Goal: Task Accomplishment & Management: Use online tool/utility

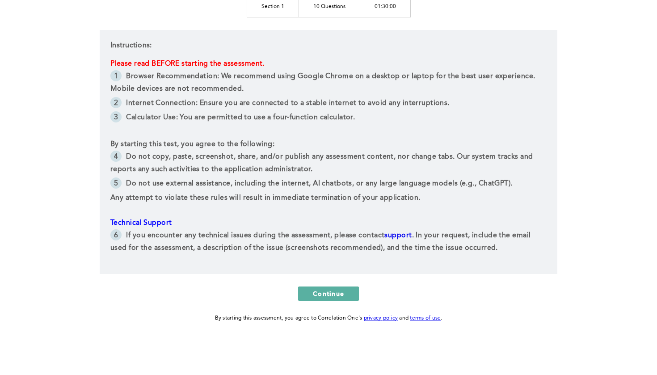
scroll to position [152, 0]
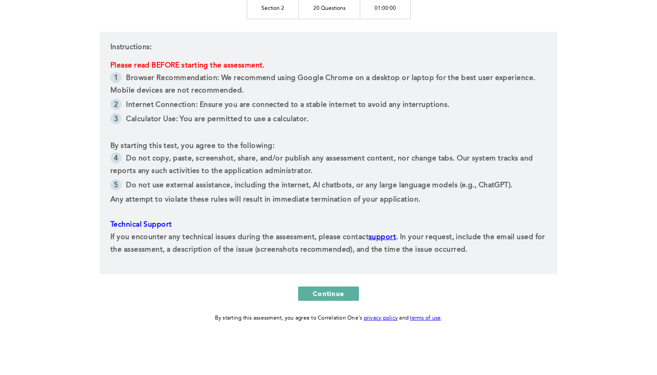
scroll to position [173, 0]
